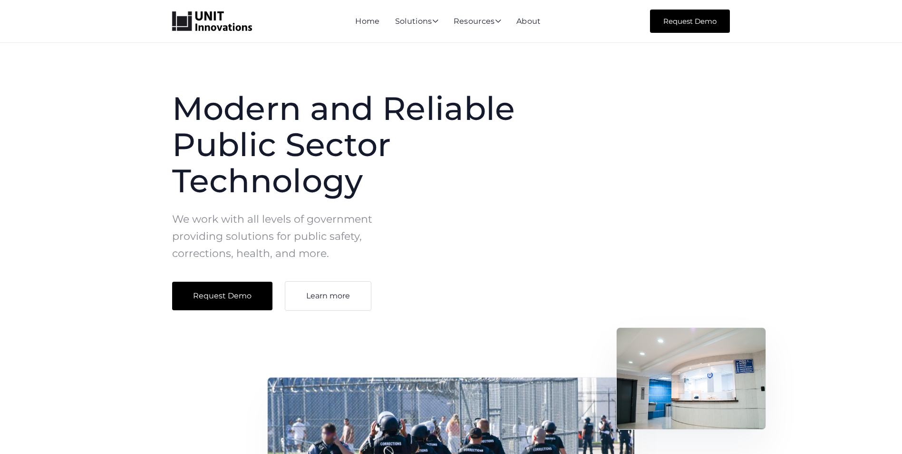
click at [233, 30] on div at bounding box center [212, 21] width 80 height 20
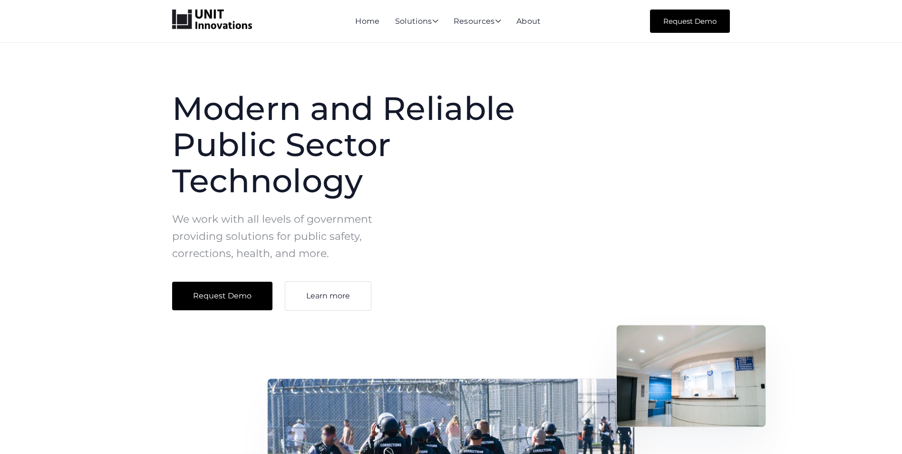
click at [226, 16] on img "home" at bounding box center [212, 20] width 80 height 20
